Goal: Information Seeking & Learning: Learn about a topic

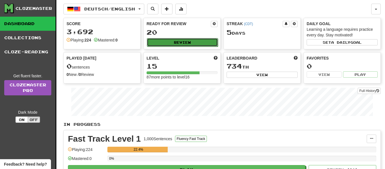
click at [176, 44] on button "Review" at bounding box center [182, 42] width 71 height 8
select select "**"
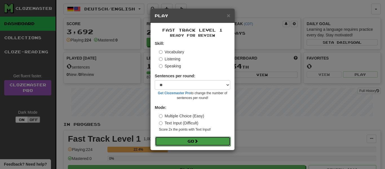
click at [182, 141] on button "Go" at bounding box center [193, 142] width 76 height 10
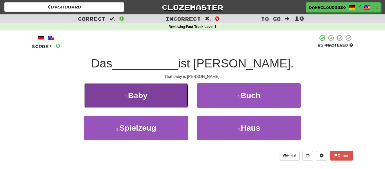
click at [164, 86] on button "1 . Baby" at bounding box center [136, 95] width 104 height 25
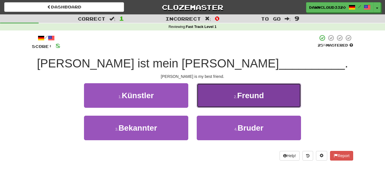
click at [224, 91] on button "2 . Freund" at bounding box center [249, 95] width 104 height 25
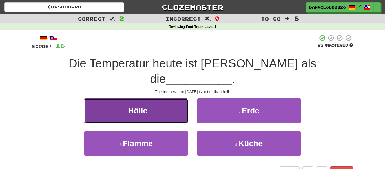
click at [124, 98] on button "1 . Hölle" at bounding box center [136, 110] width 104 height 25
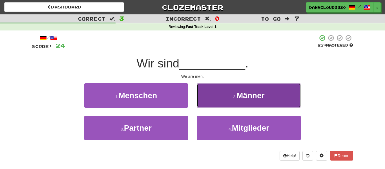
click at [236, 101] on button "2 . Männer" at bounding box center [249, 95] width 104 height 25
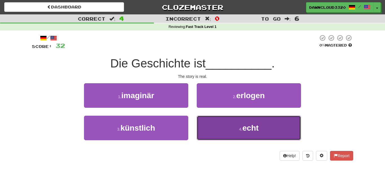
click at [251, 122] on button "4 . echt" at bounding box center [249, 128] width 104 height 25
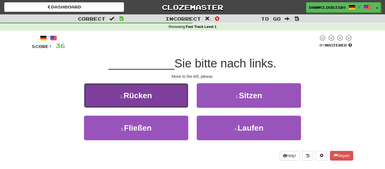
click at [158, 100] on button "1 . Rücken" at bounding box center [136, 95] width 104 height 25
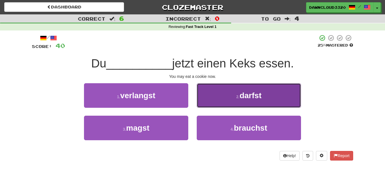
click at [226, 94] on button "2 . darfst" at bounding box center [249, 95] width 104 height 25
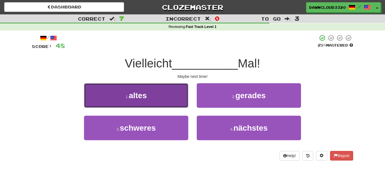
click at [152, 96] on button "1 . altes" at bounding box center [136, 95] width 104 height 25
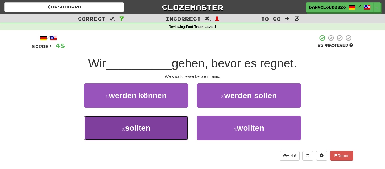
click at [159, 126] on button "3 . sollten" at bounding box center [136, 128] width 104 height 25
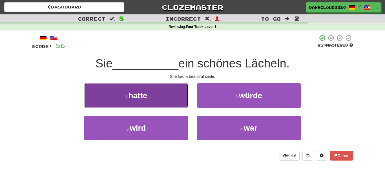
click at [139, 94] on span "hatte" at bounding box center [137, 95] width 19 height 9
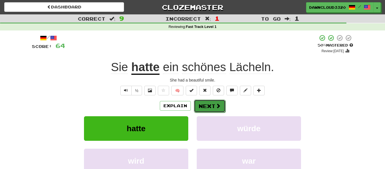
click at [204, 101] on button "Next" at bounding box center [210, 106] width 32 height 13
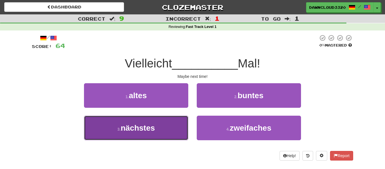
click at [151, 124] on span "nächstes" at bounding box center [138, 128] width 34 height 9
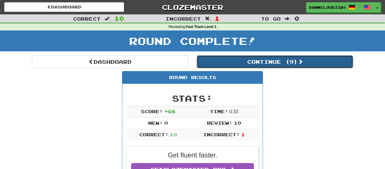
click at [245, 63] on button "Continue ( 9 )" at bounding box center [275, 61] width 157 height 13
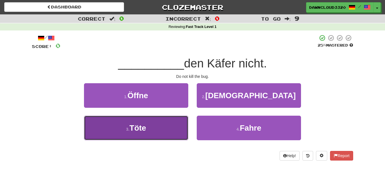
click at [155, 116] on button "3 . Töte" at bounding box center [136, 128] width 104 height 25
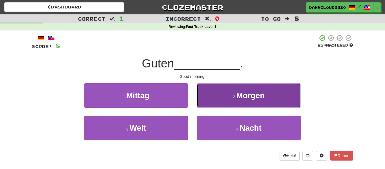
click at [229, 97] on button "2 . Morgen" at bounding box center [249, 95] width 104 height 25
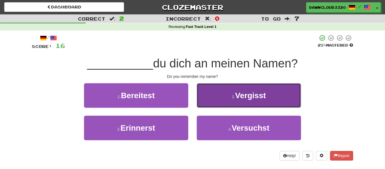
click at [217, 96] on button "2 . Vergisst" at bounding box center [249, 95] width 104 height 25
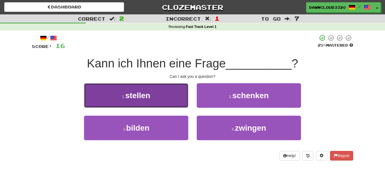
click at [153, 88] on button "1 . stellen" at bounding box center [136, 95] width 104 height 25
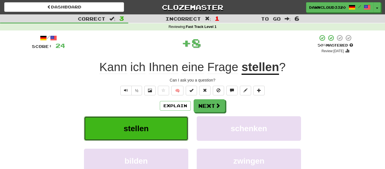
click button "stellen" at bounding box center [136, 128] width 104 height 25
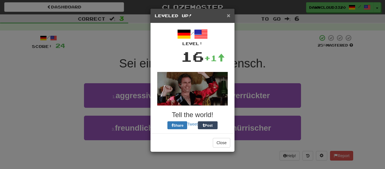
click at [229, 15] on span "×" at bounding box center [228, 15] width 3 height 6
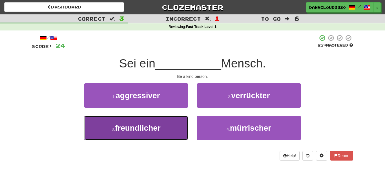
click at [159, 131] on span "freundlicher" at bounding box center [138, 128] width 46 height 9
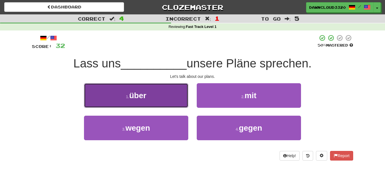
click at [158, 96] on button "1 . über" at bounding box center [136, 95] width 104 height 25
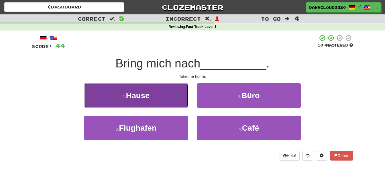
click at [163, 97] on button "1 . Hause" at bounding box center [136, 95] width 104 height 25
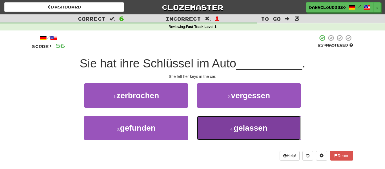
click at [226, 132] on button "4 . gelassen" at bounding box center [249, 128] width 104 height 25
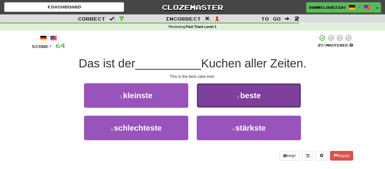
click at [250, 98] on span "beste" at bounding box center [250, 95] width 21 height 9
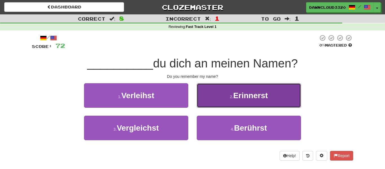
click at [249, 99] on span "Erinnerst" at bounding box center [250, 95] width 35 height 9
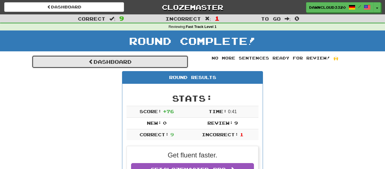
click at [182, 63] on link "Dashboard" at bounding box center [110, 61] width 157 height 13
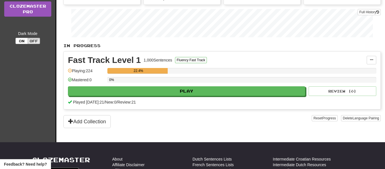
scroll to position [90, 0]
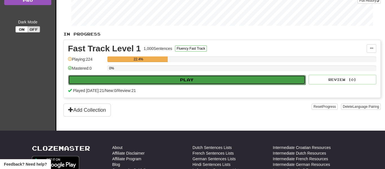
click at [143, 83] on button "Play" at bounding box center [186, 80] width 237 height 10
select select "**"
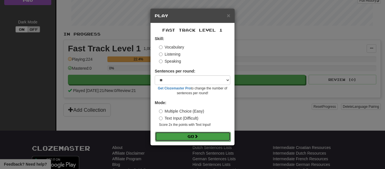
click at [171, 132] on button "Go" at bounding box center [193, 137] width 76 height 10
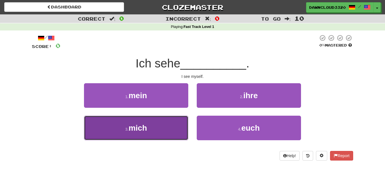
click at [151, 131] on button "3 . mich" at bounding box center [136, 128] width 104 height 25
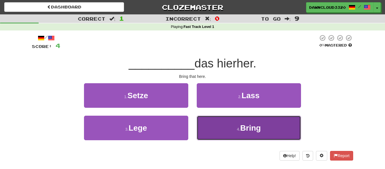
click at [237, 119] on button "4 . Bring" at bounding box center [249, 128] width 104 height 25
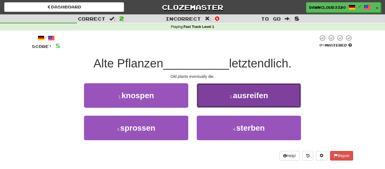
click at [241, 98] on span "ausreifen" at bounding box center [250, 95] width 35 height 9
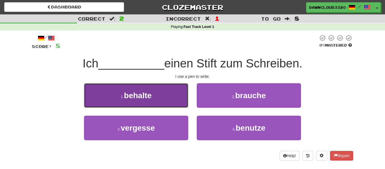
click at [152, 94] on span "behalte" at bounding box center [138, 95] width 28 height 9
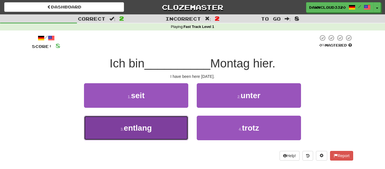
click at [165, 126] on button "3 . entlang" at bounding box center [136, 128] width 104 height 25
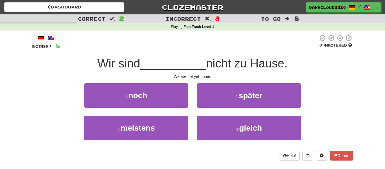
click at [154, 111] on div "1 . noch" at bounding box center [136, 99] width 113 height 32
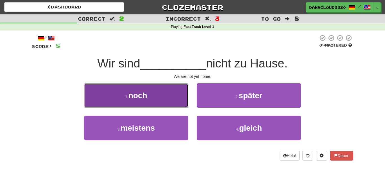
click at [140, 98] on span "noch" at bounding box center [137, 95] width 19 height 9
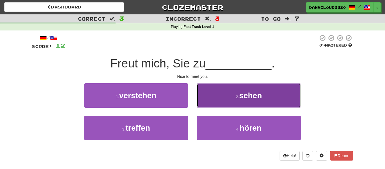
click at [247, 97] on span "sehen" at bounding box center [250, 95] width 23 height 9
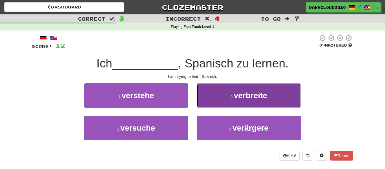
click at [222, 98] on button "2 . verbreite" at bounding box center [249, 95] width 104 height 25
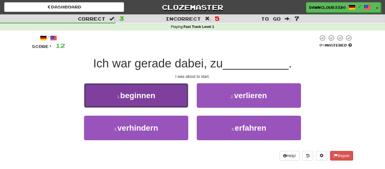
click at [138, 95] on span "beginnen" at bounding box center [137, 95] width 35 height 9
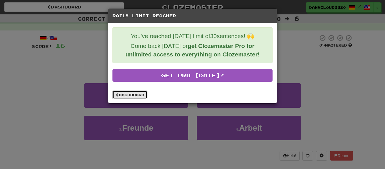
click at [136, 97] on link "Dashboard" at bounding box center [130, 95] width 35 height 8
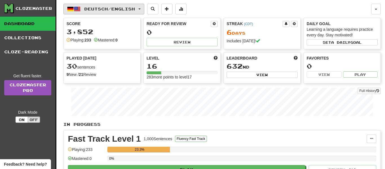
click at [99, 12] on button "Deutsch / English" at bounding box center [103, 9] width 81 height 11
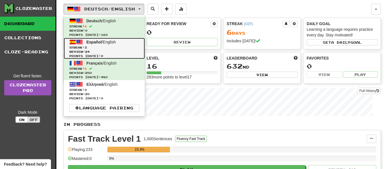
click at [103, 49] on span "Streak: 3" at bounding box center [104, 47] width 70 height 4
